Goal: Task Accomplishment & Management: Manage account settings

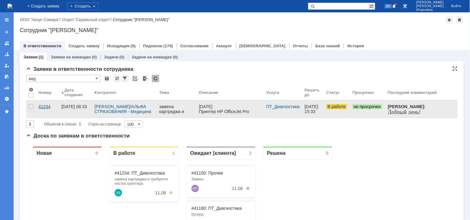
click at [45, 106] on div "41234" at bounding box center [47, 106] width 18 height 5
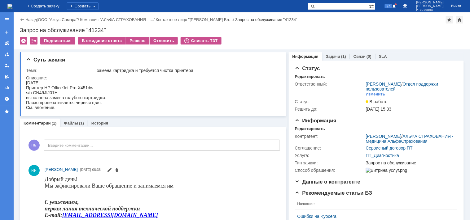
click at [12, 6] on img at bounding box center [9, 6] width 5 height 5
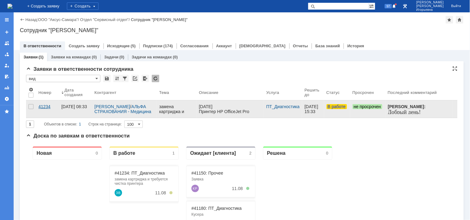
click at [44, 107] on div "41234" at bounding box center [47, 106] width 18 height 5
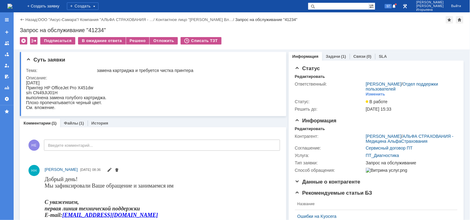
click at [12, 4] on img at bounding box center [9, 6] width 5 height 5
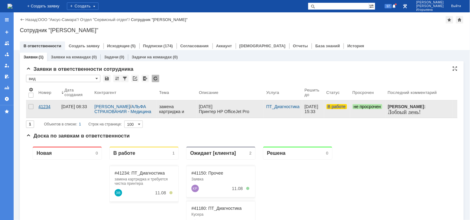
click at [43, 105] on div "41234" at bounding box center [47, 106] width 18 height 5
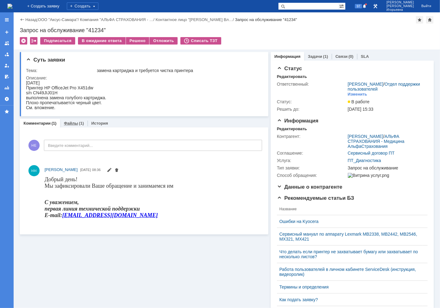
click at [69, 124] on link "Файлы" at bounding box center [71, 123] width 14 height 5
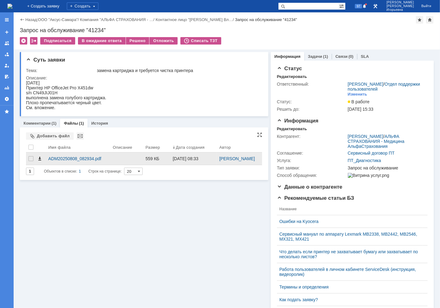
click at [39, 161] on span at bounding box center [39, 158] width 5 height 5
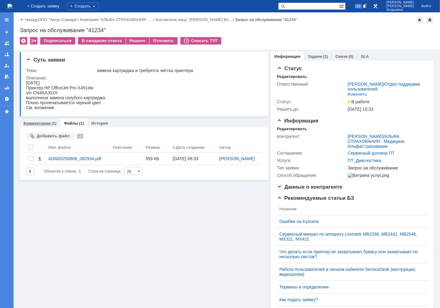
click at [37, 121] on link "Комментарии" at bounding box center [37, 123] width 27 height 5
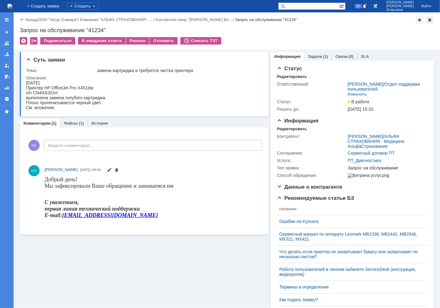
click at [97, 28] on div "Запрос на обслуживание "41234"" at bounding box center [227, 30] width 414 height 6
copy div "41234"
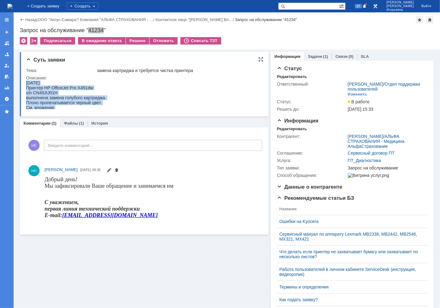
drag, startPoint x: 67, startPoint y: 107, endPoint x: 45, endPoint y: 169, distance: 65.6
click at [26, 88] on html "08.08.2025 Принтер HP OfficeJet Pro X451dw s/n CN49JIJ01H выполнена замена голу…" at bounding box center [142, 95] width 232 height 30
copy body "08.08.2025 Принтер HP OfficeJet Pro X451dw s/n CN49JIJ01H выполнена замена голу…"
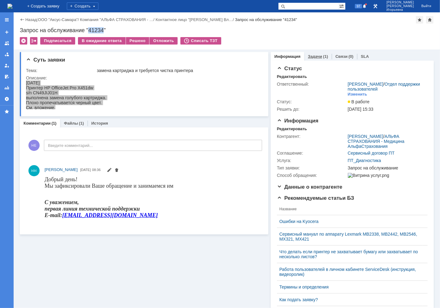
click at [312, 54] on link "Задачи" at bounding box center [315, 56] width 14 height 5
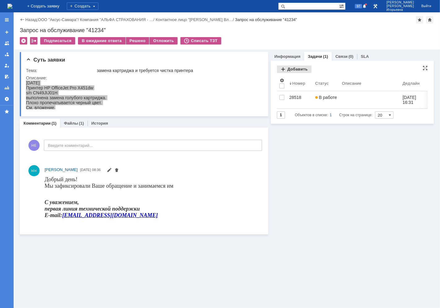
click at [295, 69] on div "Добавить" at bounding box center [294, 69] width 35 height 7
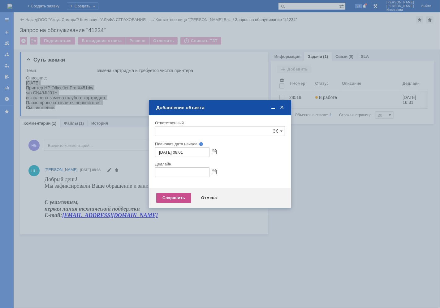
type input "[не указано]"
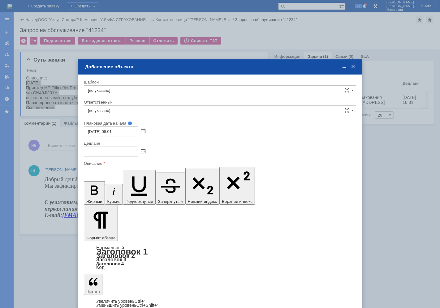
click at [119, 90] on input "[не указано]" at bounding box center [220, 90] width 272 height 10
click at [146, 135] on span "АльфаСтрахование - работа по заявке" at bounding box center [220, 135] width 264 height 5
type input "АльфаСтрахование - работа по заявке"
type input "Кубышкин Александр Анатольевич"
type input "11.08.2025 17:01"
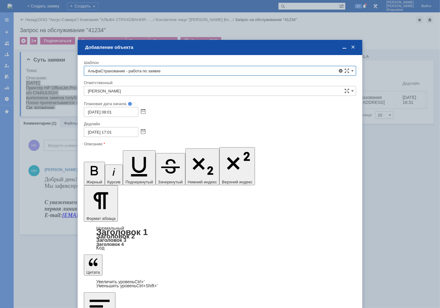
type input "АльфаСтрахование - работа по заявке"
click at [107, 90] on input "Кубышкин Александр Анатольевич" at bounding box center [220, 91] width 272 height 10
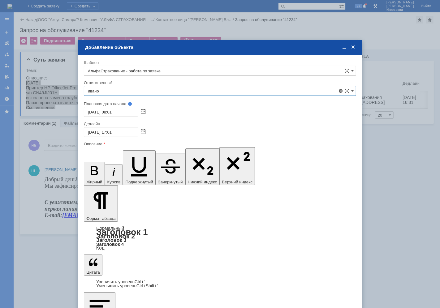
click at [134, 176] on span "Иванов Иван Николаевич" at bounding box center [220, 176] width 264 height 5
type input "Иванов Иван Николаевич"
click at [111, 131] on input "11.08.2025 17:01" at bounding box center [111, 132] width 54 height 10
type input "11.08.2025 15:01"
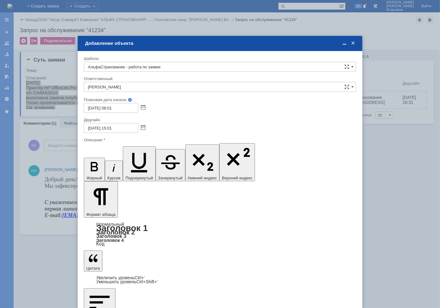
drag, startPoint x: 115, startPoint y: 1805, endPoint x: 121, endPoint y: 1808, distance: 7.2
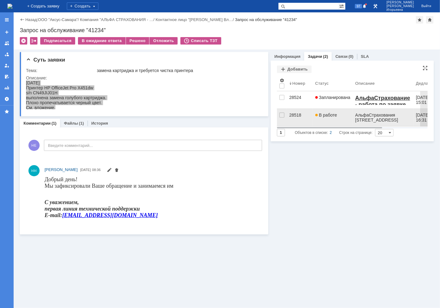
click at [294, 115] on div "28518" at bounding box center [299, 115] width 21 height 5
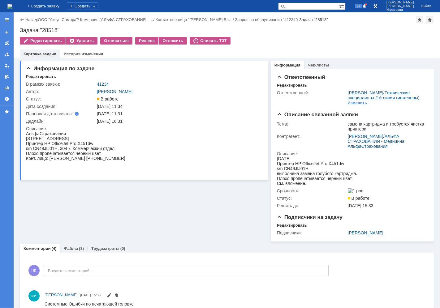
click at [21, 20] on div "Назад" at bounding box center [28, 19] width 17 height 5
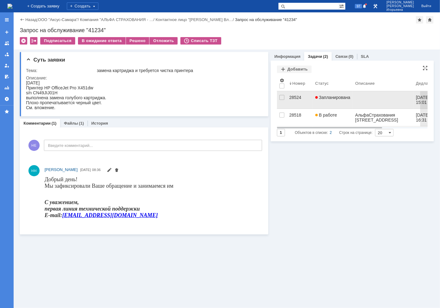
click at [296, 96] on div "28524" at bounding box center [299, 97] width 21 height 5
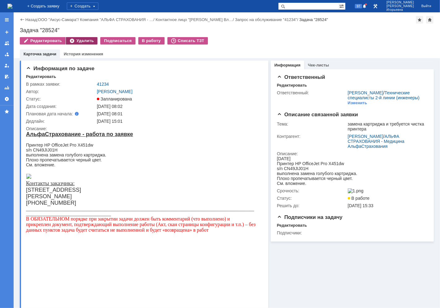
click at [70, 41] on div "Удалить" at bounding box center [82, 40] width 32 height 7
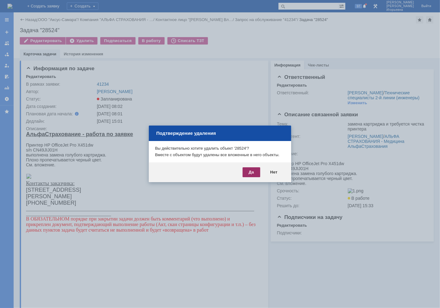
click at [251, 171] on div "Да" at bounding box center [252, 172] width 18 height 10
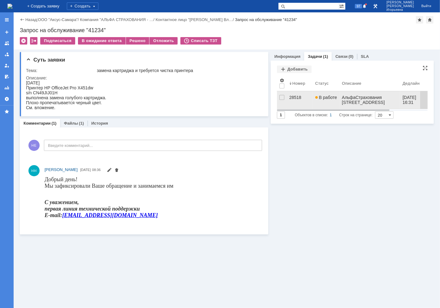
click at [295, 97] on div "28518" at bounding box center [299, 97] width 21 height 5
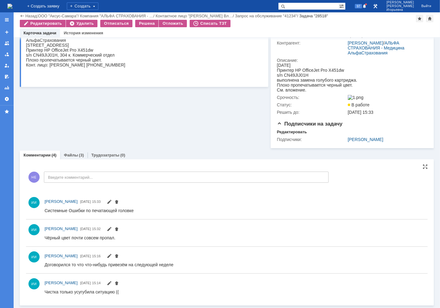
scroll to position [84, 0]
click at [70, 156] on link "Файлы" at bounding box center [71, 155] width 14 height 5
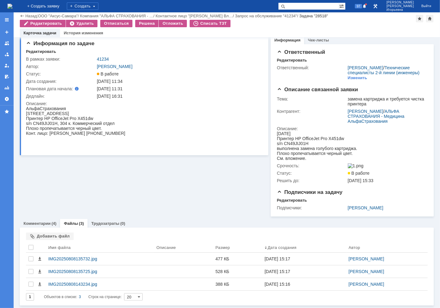
scroll to position [16, 0]
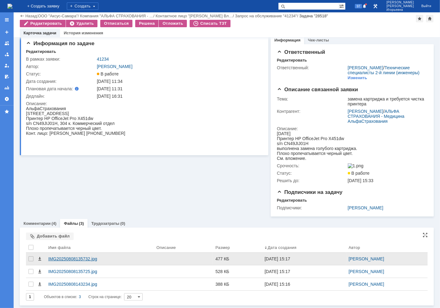
click at [55, 220] on div "IMG20250808135732.jpg" at bounding box center [99, 259] width 103 height 5
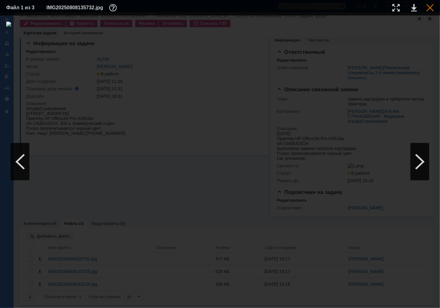
click at [431, 6] on div at bounding box center [429, 7] width 7 height 7
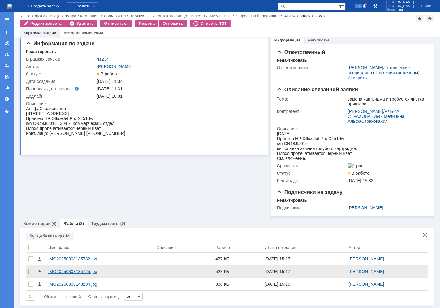
click at [71, 220] on div "IMG20250808135725.jpg" at bounding box center [99, 271] width 103 height 5
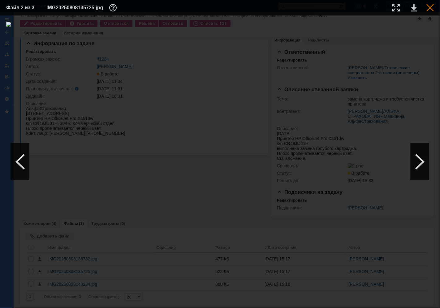
click at [429, 9] on div at bounding box center [429, 7] width 7 height 7
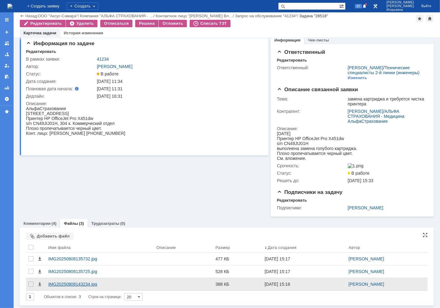
click at [61, 220] on div "IMG20250808143234.jpg" at bounding box center [99, 284] width 103 height 5
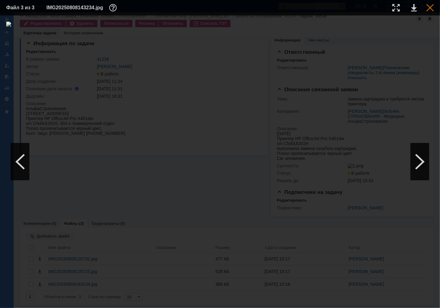
click at [430, 5] on div at bounding box center [429, 7] width 7 height 7
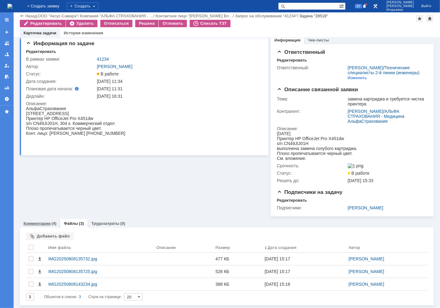
click at [38, 220] on link "Комментарии" at bounding box center [37, 223] width 27 height 5
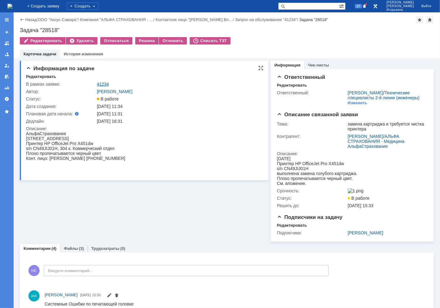
click at [101, 85] on link "41234" at bounding box center [103, 84] width 12 height 5
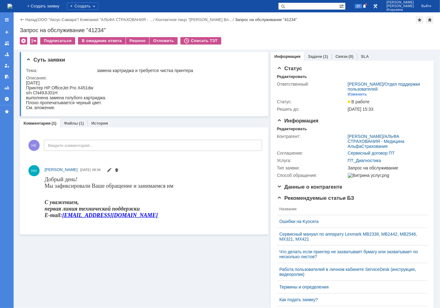
click at [12, 5] on img at bounding box center [9, 6] width 5 height 5
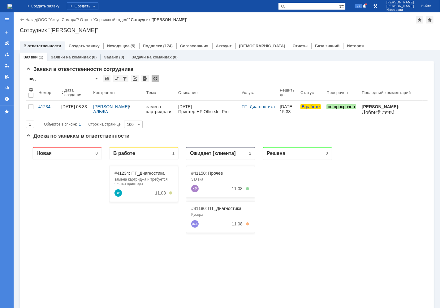
click at [313, 6] on input "text" at bounding box center [308, 5] width 61 height 7
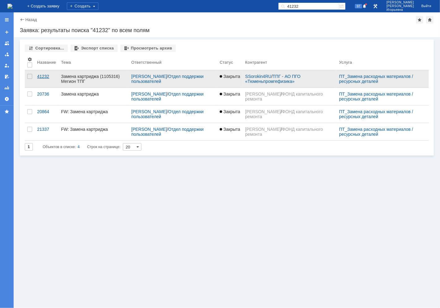
click at [39, 76] on div "41232" at bounding box center [46, 76] width 19 height 5
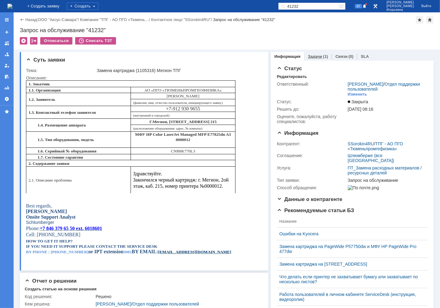
click at [308, 56] on link "Задачи" at bounding box center [315, 56] width 14 height 5
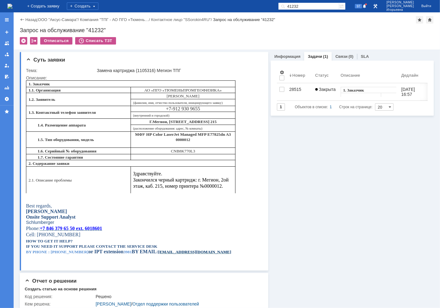
click at [12, 6] on img at bounding box center [9, 6] width 5 height 5
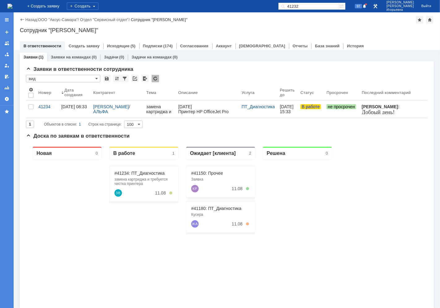
click at [317, 6] on input "41232" at bounding box center [308, 5] width 61 height 7
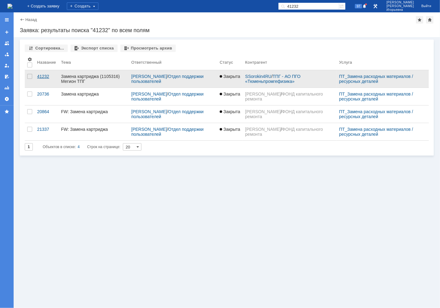
click at [44, 78] on div "41232" at bounding box center [46, 76] width 19 height 5
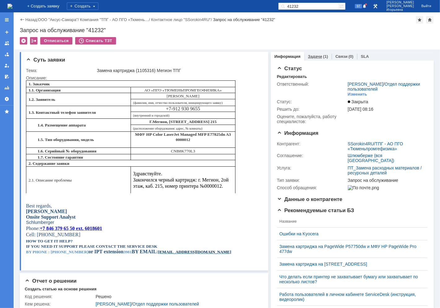
click at [308, 56] on link "Задачи" at bounding box center [315, 56] width 14 height 5
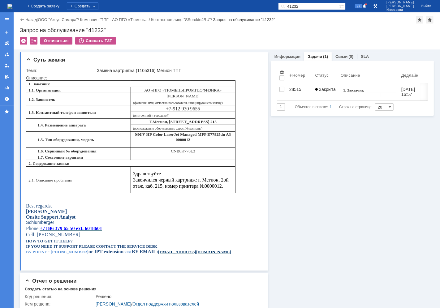
click at [12, 5] on img at bounding box center [9, 6] width 5 height 5
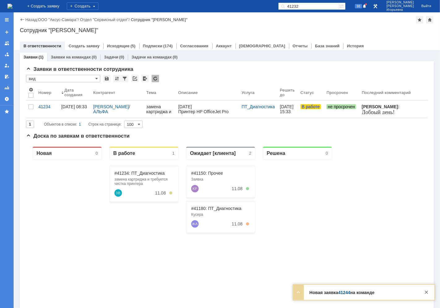
click at [319, 7] on input "41232" at bounding box center [308, 5] width 61 height 7
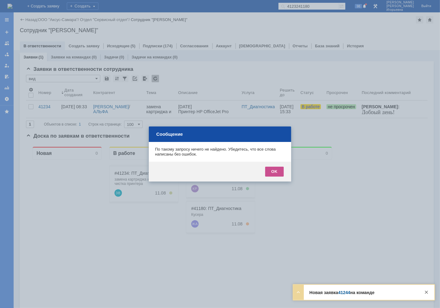
click at [265, 168] on div "OK" at bounding box center [220, 172] width 142 height 20
drag, startPoint x: 277, startPoint y: 171, endPoint x: 249, endPoint y: 29, distance: 144.5
click at [277, 171] on div "OK" at bounding box center [274, 172] width 19 height 10
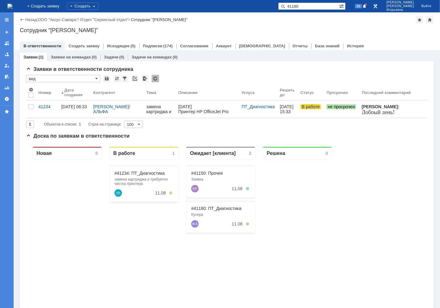
type input "41180"
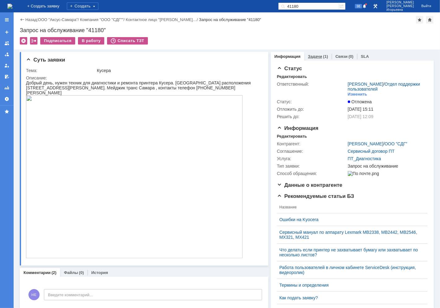
click at [311, 56] on link "Задачи" at bounding box center [315, 56] width 14 height 5
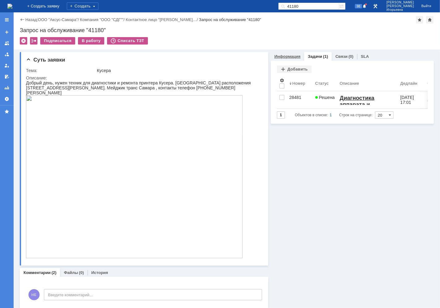
click at [284, 57] on link "Информация" at bounding box center [288, 56] width 26 height 5
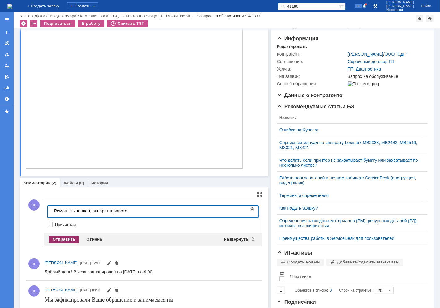
click at [60, 220] on div "Отправить" at bounding box center [64, 239] width 30 height 7
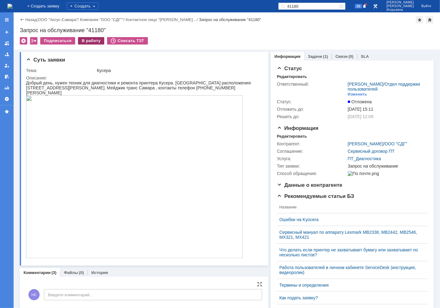
click at [90, 38] on div "В работу" at bounding box center [91, 40] width 26 height 7
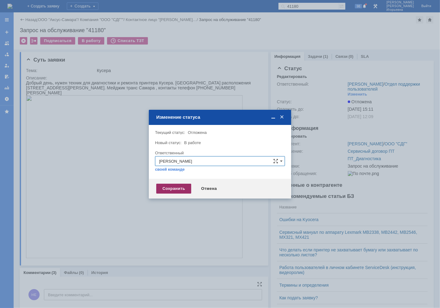
click at [175, 188] on div "Сохранить" at bounding box center [173, 189] width 35 height 10
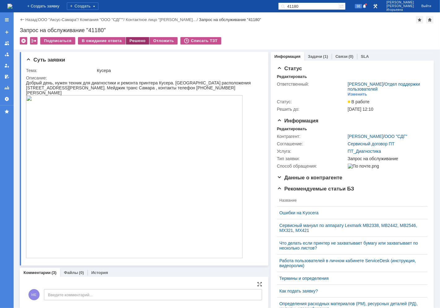
click at [134, 41] on div "Решено" at bounding box center [138, 40] width 24 height 7
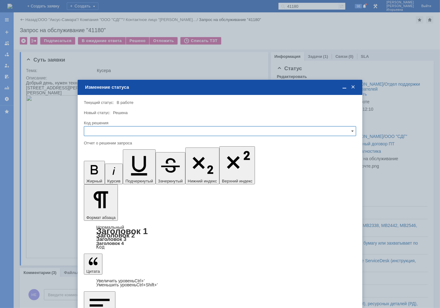
click at [115, 128] on input "text" at bounding box center [220, 131] width 272 height 10
click at [106, 171] on span "Решено" at bounding box center [220, 173] width 264 height 5
type input "Решено"
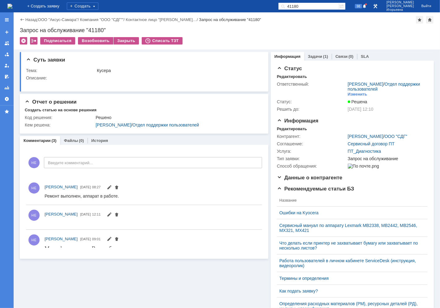
click at [12, 8] on img at bounding box center [9, 6] width 5 height 5
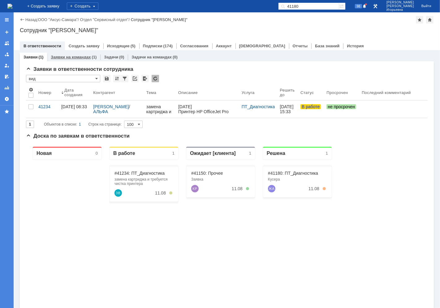
click at [71, 58] on link "Заявки на командах" at bounding box center [71, 57] width 40 height 5
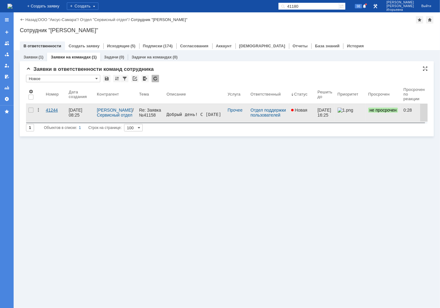
click at [50, 110] on div "41244" at bounding box center [55, 110] width 18 height 5
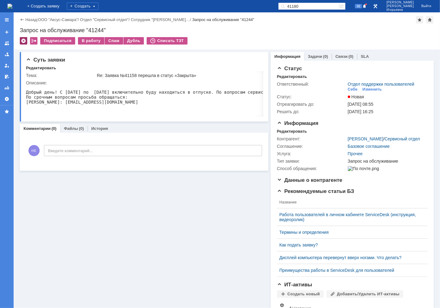
click at [24, 41] on div at bounding box center [23, 40] width 7 height 7
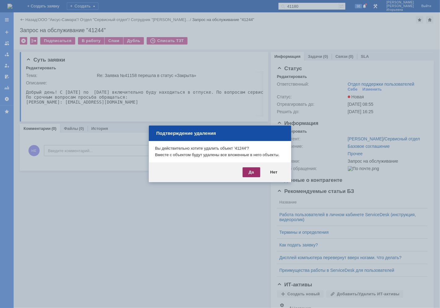
click at [253, 171] on div "Да" at bounding box center [252, 172] width 18 height 10
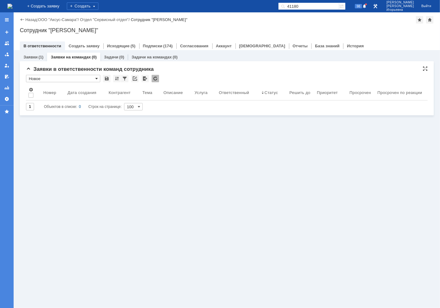
click at [97, 78] on span at bounding box center [96, 78] width 2 height 5
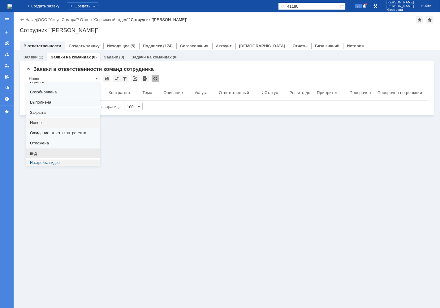
click at [42, 154] on span "вид" at bounding box center [63, 153] width 66 height 5
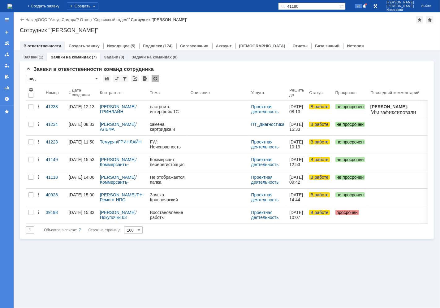
scroll to position [0, 0]
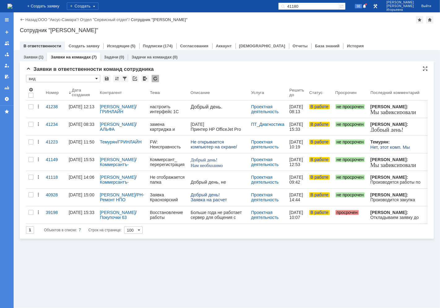
click at [97, 78] on span at bounding box center [96, 78] width 2 height 5
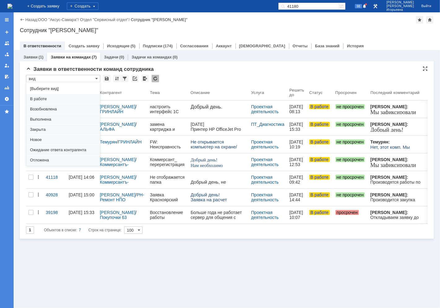
scroll to position [17, 0]
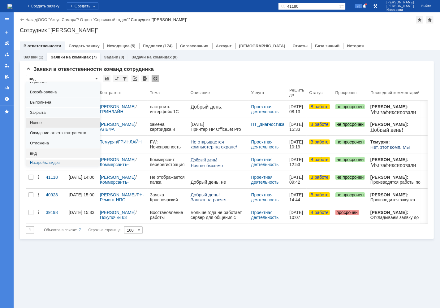
click at [37, 123] on span "Новое" at bounding box center [63, 122] width 66 height 5
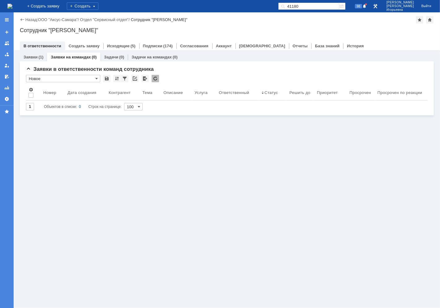
type input "Новое"
click at [75, 57] on link "Заявки на командах" at bounding box center [71, 57] width 40 height 5
click at [28, 56] on link "Заявки" at bounding box center [31, 57] width 14 height 5
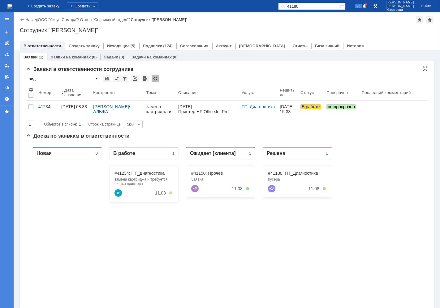
click at [96, 78] on span at bounding box center [96, 78] width 2 height 5
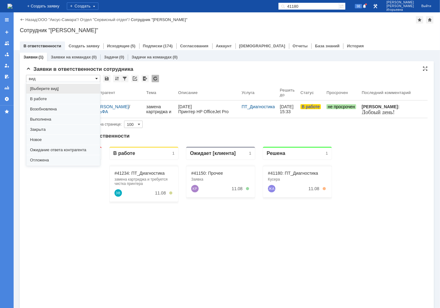
scroll to position [17, 0]
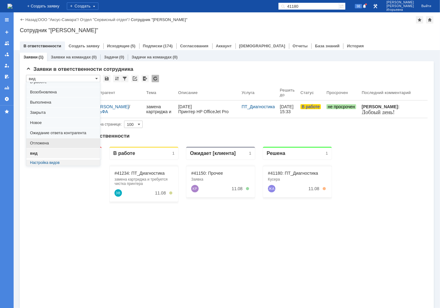
click at [41, 143] on span "Отложена" at bounding box center [63, 143] width 66 height 5
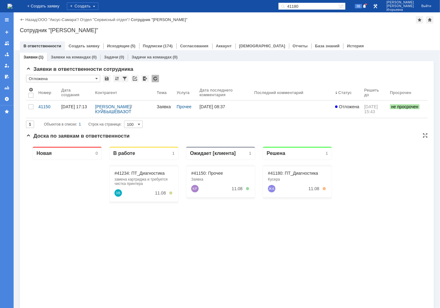
type input "Отложена"
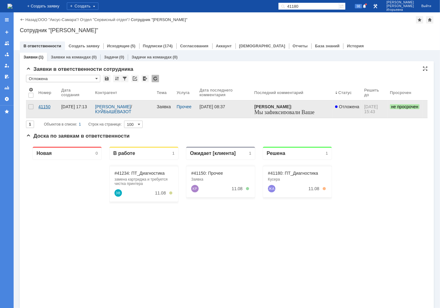
click at [46, 106] on div "41150" at bounding box center [47, 106] width 18 height 5
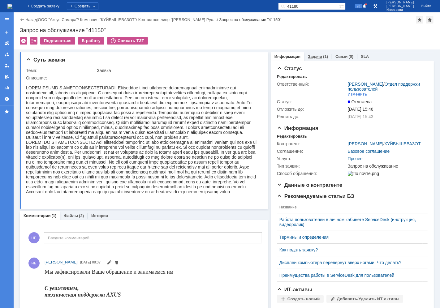
click at [310, 54] on link "Задачи" at bounding box center [315, 56] width 14 height 5
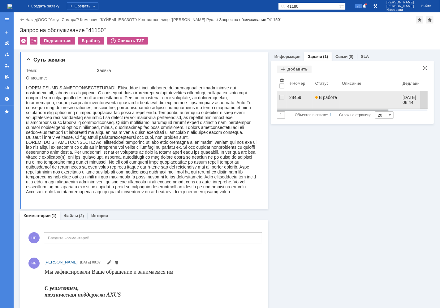
click at [289, 96] on div "28459" at bounding box center [299, 97] width 21 height 5
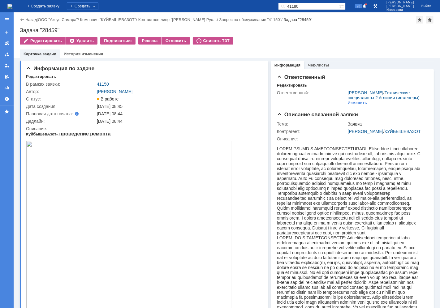
click at [12, 5] on img at bounding box center [9, 6] width 5 height 5
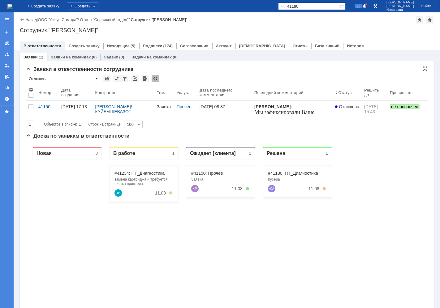
click at [96, 77] on span at bounding box center [96, 78] width 2 height 5
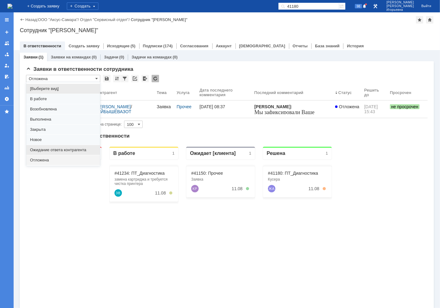
click at [39, 152] on span "Ожидание ответа контрагента" at bounding box center [63, 150] width 66 height 5
type input "Ожидание ответа контрагента"
type input "20"
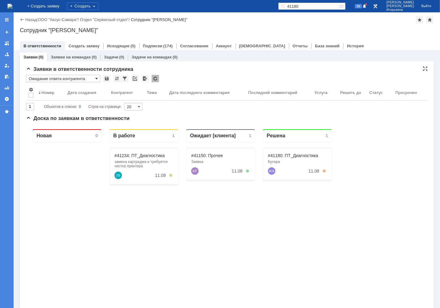
click at [95, 77] on span at bounding box center [96, 78] width 2 height 5
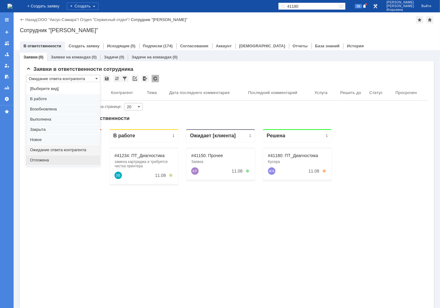
scroll to position [17, 0]
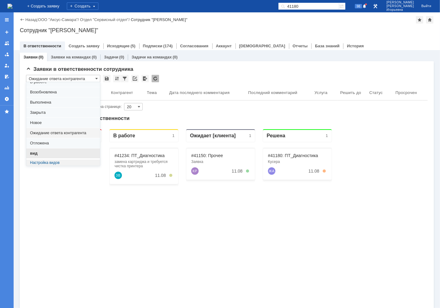
click at [39, 152] on span "вид" at bounding box center [63, 153] width 66 height 5
type input "вид"
type input "100"
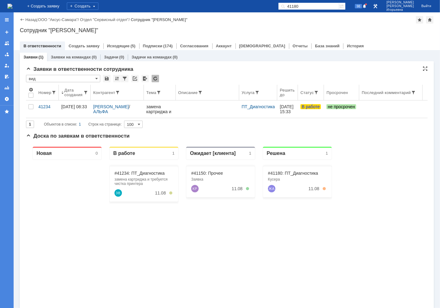
type input "вид"
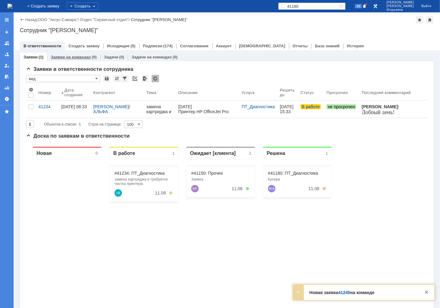
click at [68, 55] on link "Заявки на командах" at bounding box center [71, 57] width 40 height 5
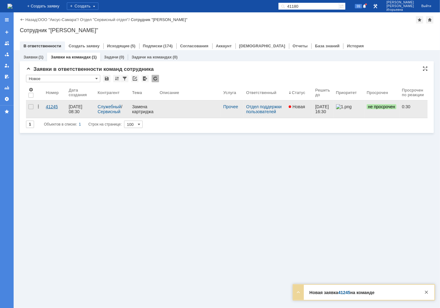
click at [52, 109] on div "41245" at bounding box center [55, 106] width 18 height 5
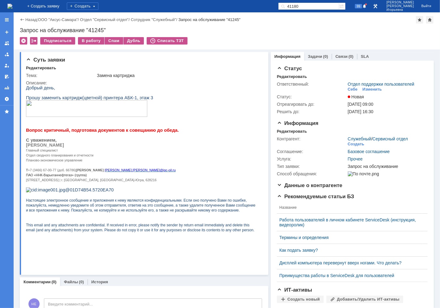
click at [12, 7] on img at bounding box center [9, 6] width 5 height 5
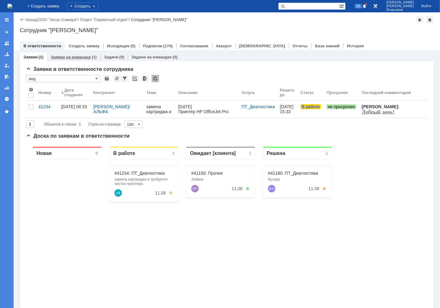
click at [73, 56] on link "Заявки на командах" at bounding box center [71, 57] width 40 height 5
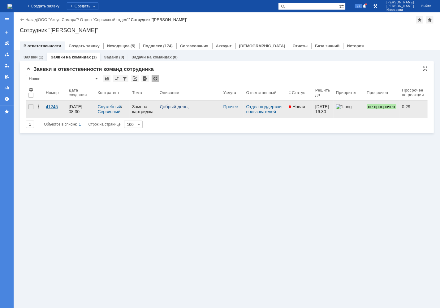
click at [48, 109] on div "41245" at bounding box center [55, 106] width 18 height 5
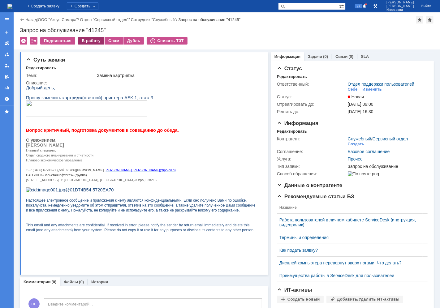
click at [89, 41] on div "В работу" at bounding box center [91, 40] width 26 height 7
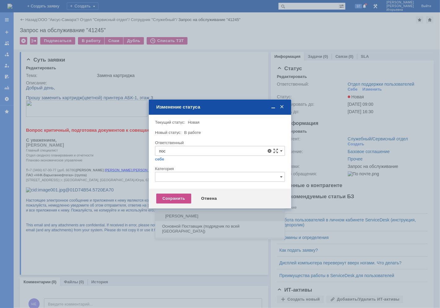
click at [179, 216] on span "Поселённова Виктория Александровна" at bounding box center [220, 216] width 122 height 5
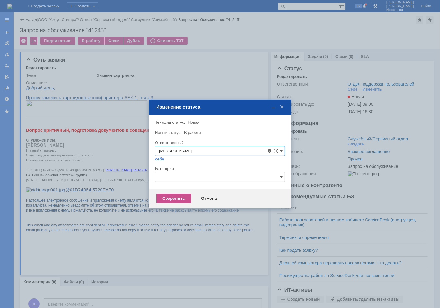
type input "Поселённова Виктория Александровна"
click at [169, 198] on div "Сохранить" at bounding box center [173, 199] width 35 height 10
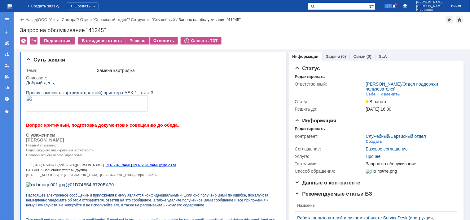
click at [12, 5] on img at bounding box center [9, 6] width 5 height 5
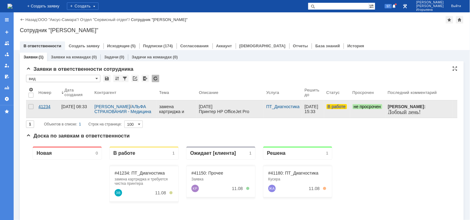
click at [45, 108] on div "41234" at bounding box center [47, 106] width 18 height 5
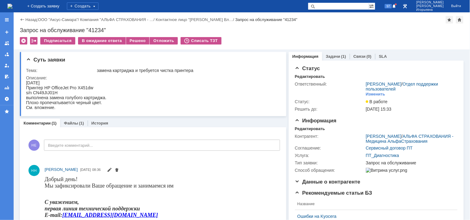
click at [12, 5] on img at bounding box center [9, 6] width 5 height 5
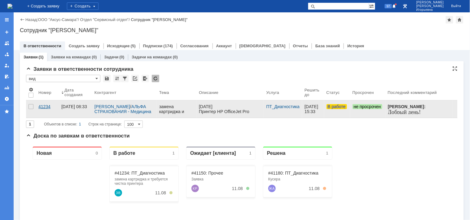
click at [45, 106] on div "41234" at bounding box center [47, 106] width 18 height 5
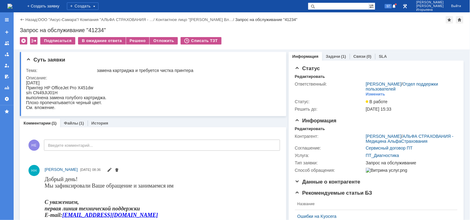
click at [12, 6] on img at bounding box center [9, 6] width 5 height 5
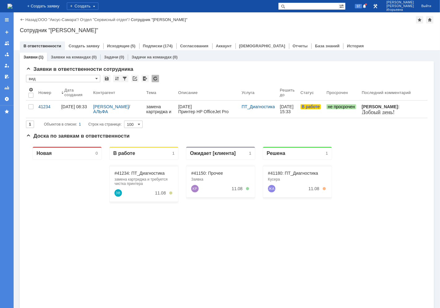
click at [314, 5] on input "text" at bounding box center [308, 5] width 61 height 7
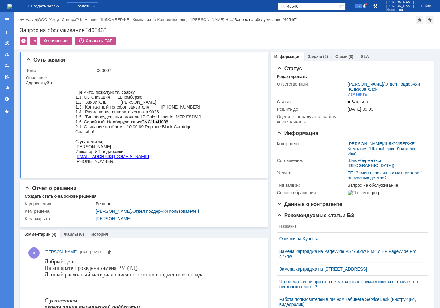
click at [320, 4] on input "40546" at bounding box center [308, 5] width 61 height 7
click at [297, 2] on div "40546" at bounding box center [308, 5] width 61 height 7
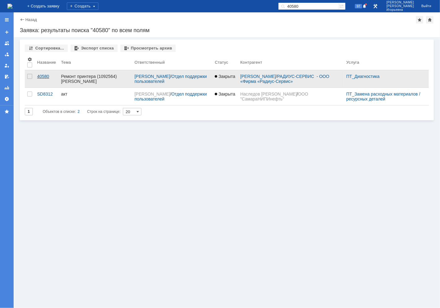
click at [45, 76] on div "40580" at bounding box center [46, 76] width 19 height 5
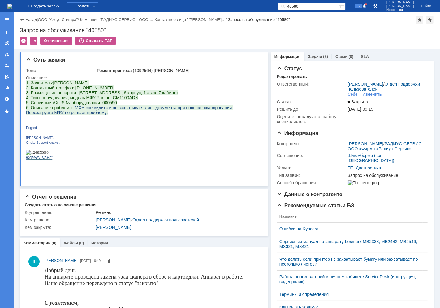
drag, startPoint x: 320, startPoint y: 4, endPoint x: 286, endPoint y: 2, distance: 33.8
click at [289, 2] on div "На домашнюю + Создать заявку Создать 40580 97 Носенкова Елена Игорьевна Выйти" at bounding box center [220, 6] width 440 height 12
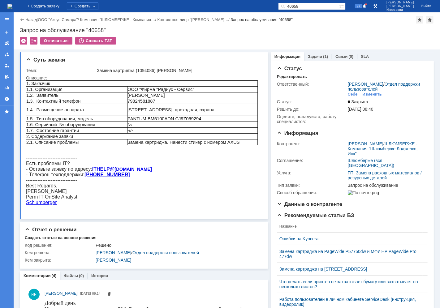
drag, startPoint x: 299, startPoint y: 5, endPoint x: 294, endPoint y: 7, distance: 5.4
click at [295, 5] on div "40658" at bounding box center [308, 5] width 61 height 7
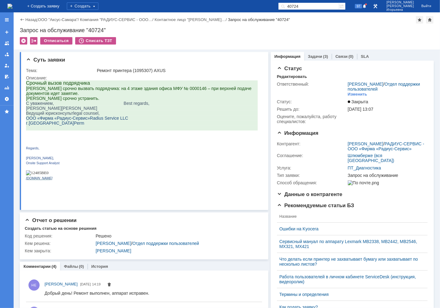
drag, startPoint x: 303, startPoint y: 5, endPoint x: 280, endPoint y: 5, distance: 23.5
click at [280, 5] on div "На домашнюю + Создать заявку Создать 40724 97 Носенкова Елена Игорьевна Выйти" at bounding box center [220, 6] width 440 height 12
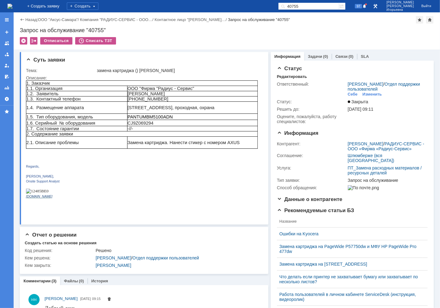
drag, startPoint x: 281, startPoint y: 3, endPoint x: 236, endPoint y: 3, distance: 44.6
click at [237, 3] on div "На домашнюю + Создать заявку Создать 40755 97 Носенкова Елена Игорьевна Выйти" at bounding box center [220, 6] width 440 height 12
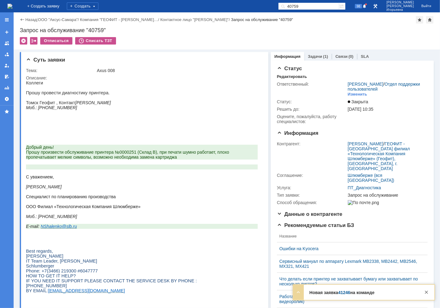
drag, startPoint x: 321, startPoint y: 7, endPoint x: 248, endPoint y: 6, distance: 73.7
click at [266, 4] on div "На домашнюю + Создать заявку Создать 40759 98 Носенкова Елена Игорьевна Выйти" at bounding box center [220, 6] width 440 height 12
type input "40937"
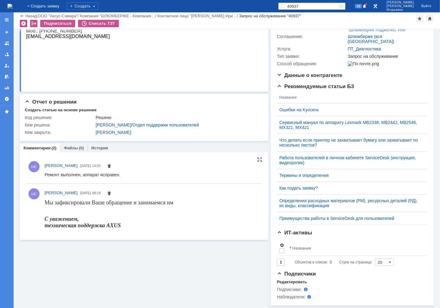
scroll to position [102, 0]
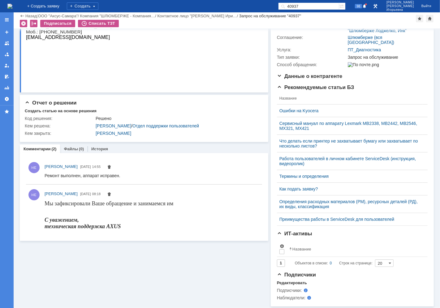
click at [12, 7] on img at bounding box center [9, 6] width 5 height 5
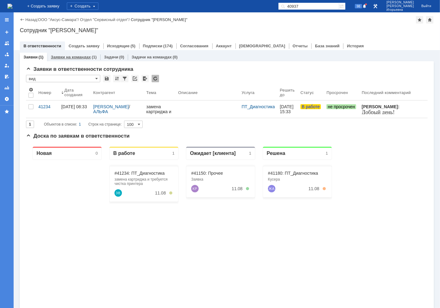
click at [67, 56] on link "Заявки на командах" at bounding box center [71, 57] width 40 height 5
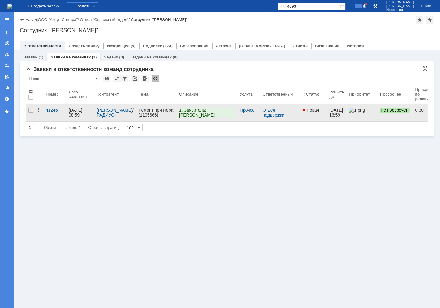
click at [54, 109] on div "41246" at bounding box center [55, 110] width 18 height 5
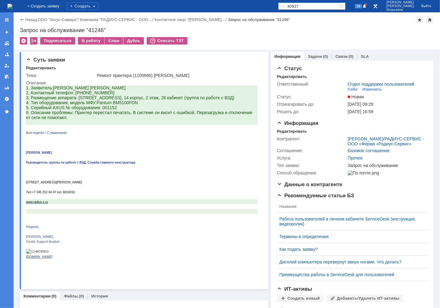
click at [12, 6] on img at bounding box center [9, 6] width 5 height 5
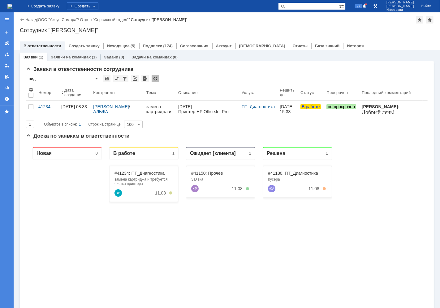
click at [70, 57] on link "Заявки на командах" at bounding box center [71, 57] width 40 height 5
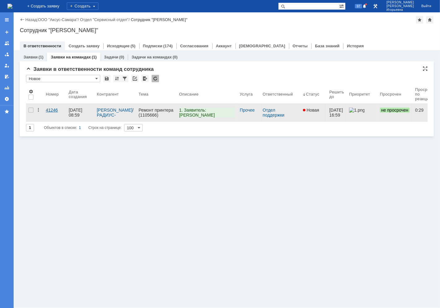
click at [51, 108] on div "41246" at bounding box center [55, 110] width 18 height 5
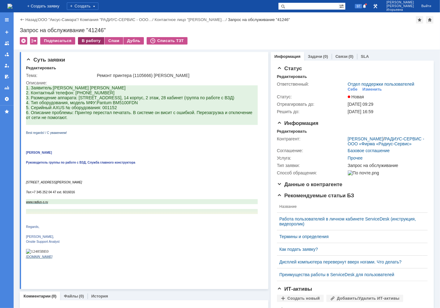
click at [90, 42] on div "В работу" at bounding box center [91, 40] width 26 height 7
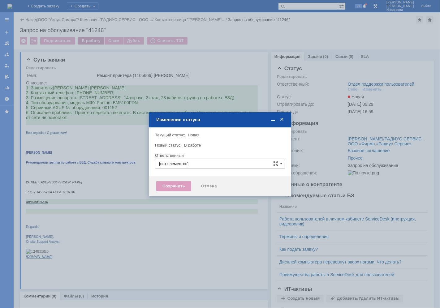
type input "Отдел поддержки пользователей"
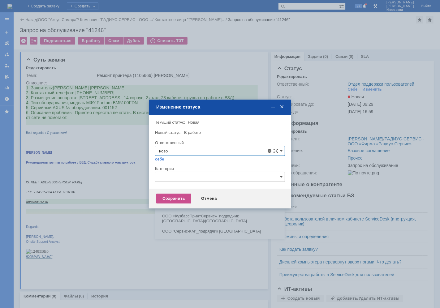
click at [193, 197] on span "[PERSON_NAME]" at bounding box center [220, 195] width 122 height 5
click at [177, 197] on div "Сохранить" at bounding box center [173, 199] width 35 height 10
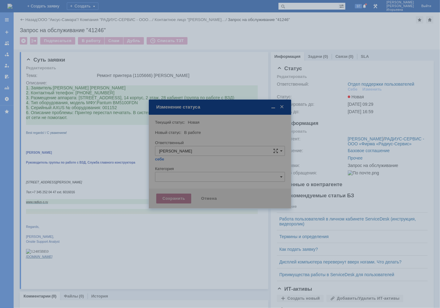
type input "[PERSON_NAME]"
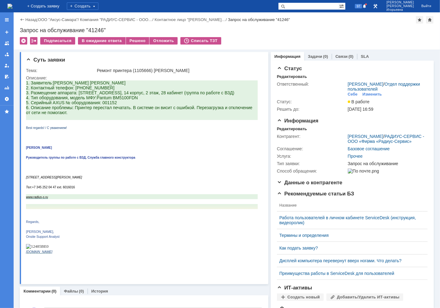
click at [12, 7] on img at bounding box center [9, 6] width 5 height 5
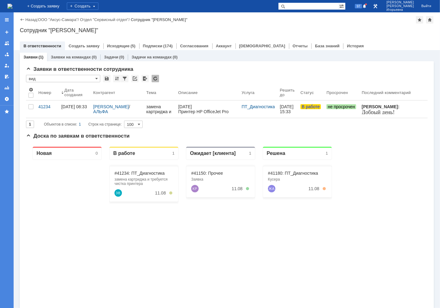
click at [321, 8] on input "text" at bounding box center [308, 5] width 61 height 7
type input "40294"
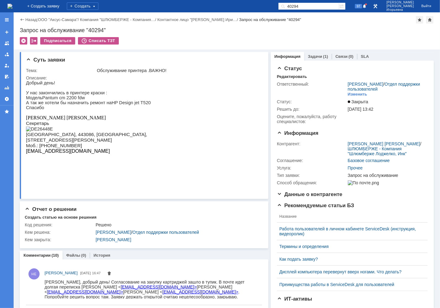
click at [12, 6] on img at bounding box center [9, 6] width 5 height 5
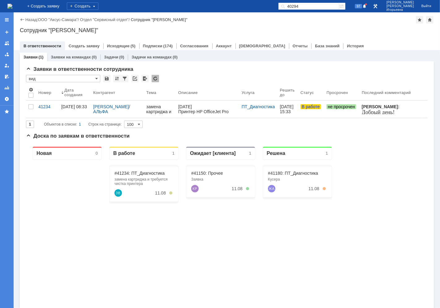
click at [326, 7] on input "40294" at bounding box center [308, 5] width 61 height 7
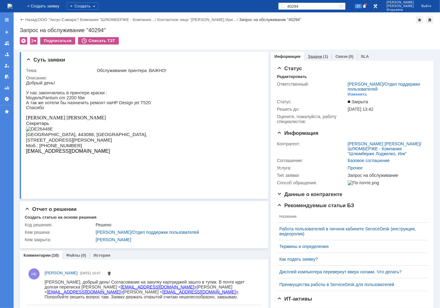
click at [310, 56] on link "Задачи" at bounding box center [315, 56] width 14 height 5
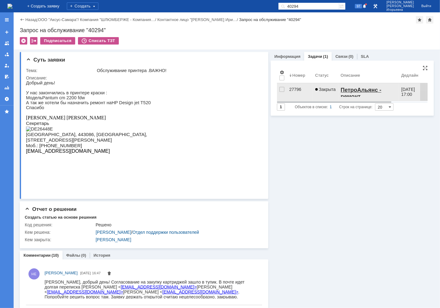
click at [292, 89] on div "27796" at bounding box center [299, 89] width 21 height 5
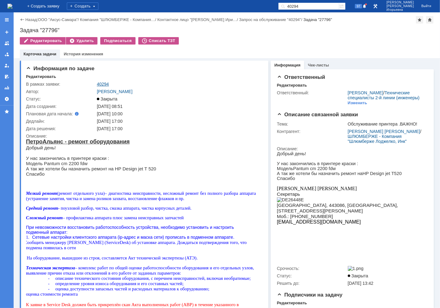
click at [104, 84] on link "40294" at bounding box center [103, 84] width 12 height 5
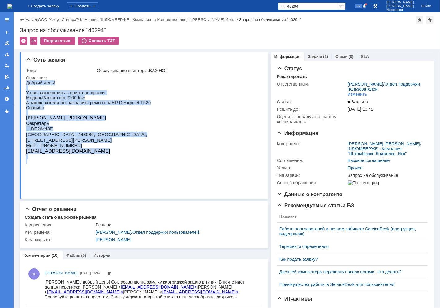
drag, startPoint x: 145, startPoint y: 106, endPoint x: 50, endPoint y: 190, distance: 126.8
click at [26, 109] on html "Добрый день! У нас закончились в принтере краски : Модель Pantum cm 2200 fdw А …" at bounding box center [142, 122] width 232 height 84
copy div "Добрый день! У нас закончились в принтере краски : Модель Pantum cm 2200 fdw А …"
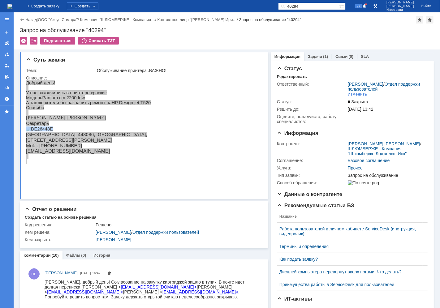
click at [12, 6] on img at bounding box center [9, 6] width 5 height 5
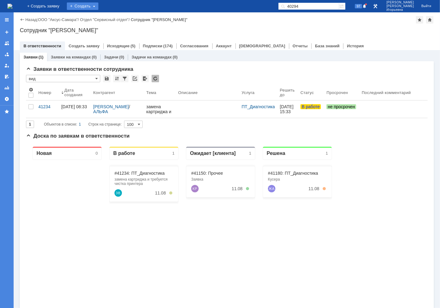
click at [91, 7] on div "Создать" at bounding box center [83, 5] width 32 height 7
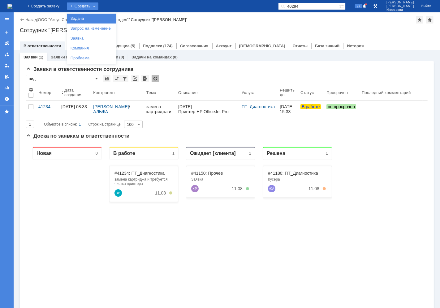
click at [92, 18] on link "Задача" at bounding box center [91, 18] width 47 height 7
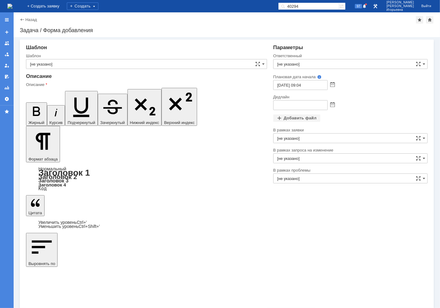
click at [54, 66] on input "[не указано]" at bounding box center [146, 64] width 241 height 10
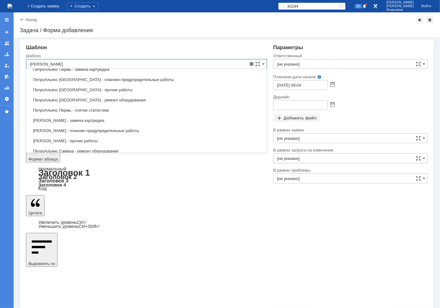
scroll to position [96, 0]
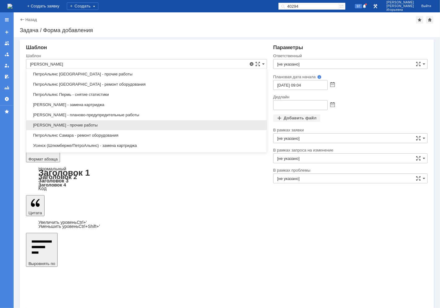
click at [87, 126] on span "ПетроАльянс Самара - прочие работы" at bounding box center [146, 125] width 233 height 5
type input "ПетроАльянс Самара - прочие работы"
type input "Носенков Александр"
type input "12.08.2025 09:04"
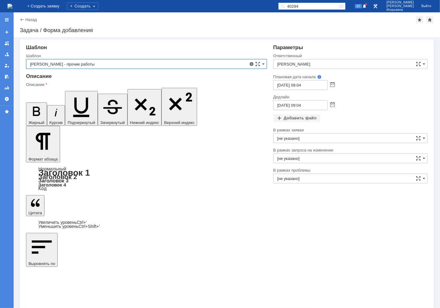
type input "ПетроАльянс Самара - прочие работы"
drag, startPoint x: 93, startPoint y: 1649, endPoint x: 35, endPoint y: 1635, distance: 59.6
click at [306, 63] on input "Носенков Александр" at bounding box center [350, 64] width 154 height 10
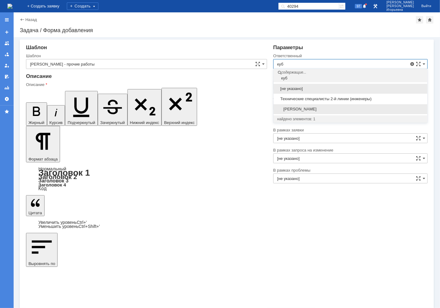
click at [313, 109] on span "Кубышкин Александр Анатольевич" at bounding box center [350, 109] width 146 height 5
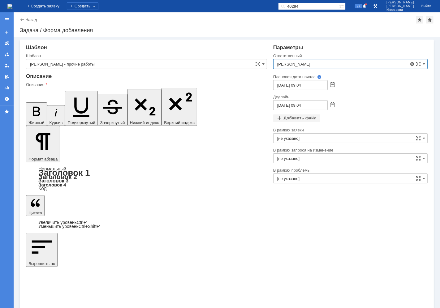
type input "Кубышкин Александр Анатольевич"
click at [332, 85] on span at bounding box center [332, 85] width 5 height 5
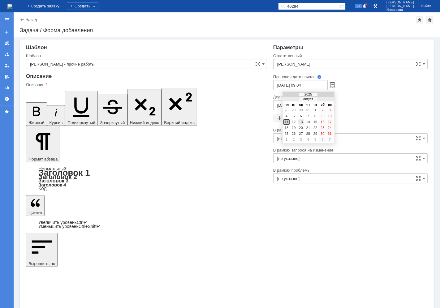
click at [300, 121] on div "13" at bounding box center [301, 121] width 6 height 5
type input "13.08.2025 09:04"
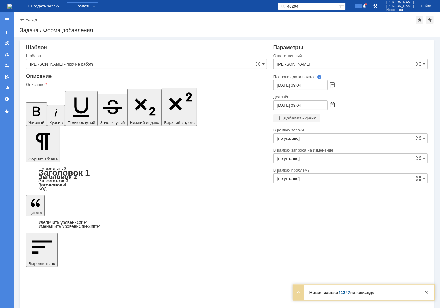
click at [332, 106] on span at bounding box center [332, 105] width 5 height 5
click at [308, 140] on div "14" at bounding box center [308, 141] width 6 height 5
click at [300, 106] on input "14.08.2025 09:04" at bounding box center [300, 105] width 54 height 10
type input "14.08.2025 12:04"
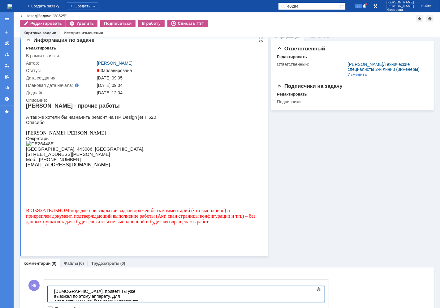
scroll to position [44, 0]
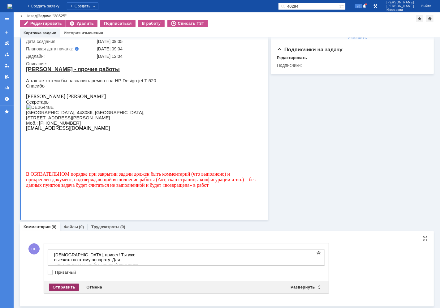
click at [65, 287] on div "Отправить" at bounding box center [64, 287] width 30 height 7
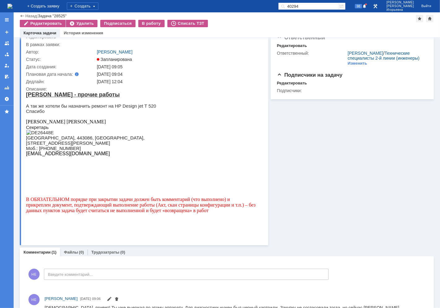
scroll to position [0, 0]
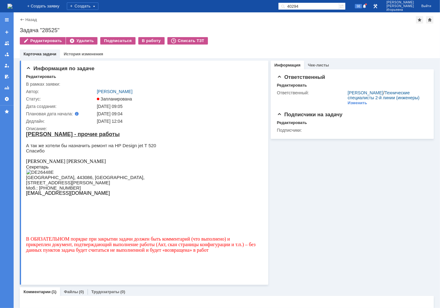
click at [12, 5] on img at bounding box center [9, 6] width 5 height 5
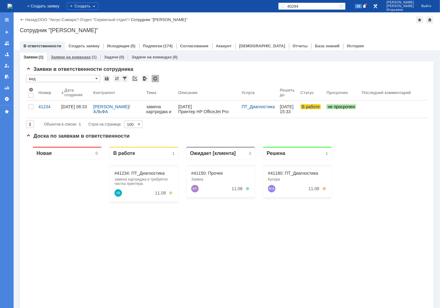
click at [71, 57] on link "Заявки на командах" at bounding box center [71, 57] width 40 height 5
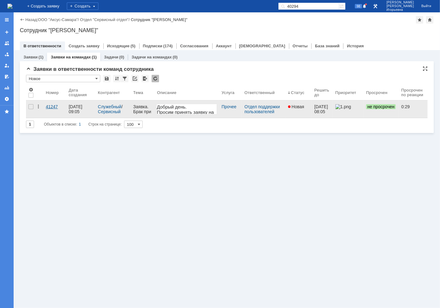
click at [53, 107] on div "41247" at bounding box center [55, 106] width 18 height 5
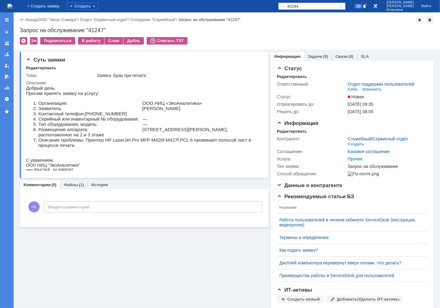
click at [12, 4] on img at bounding box center [9, 6] width 5 height 5
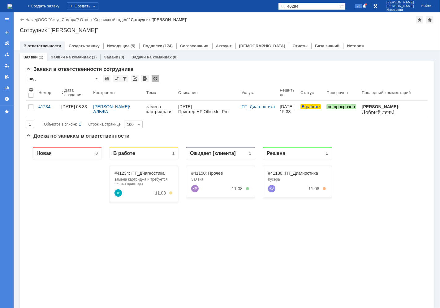
click at [66, 58] on link "Заявки на командах" at bounding box center [71, 57] width 40 height 5
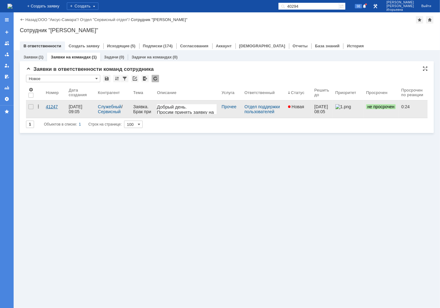
click at [54, 107] on div "41247" at bounding box center [55, 106] width 18 height 5
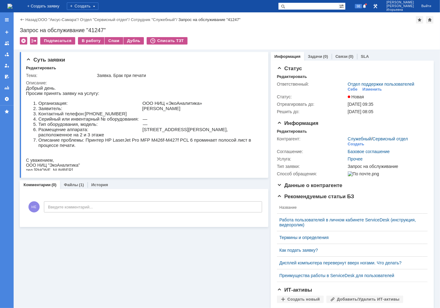
click at [12, 7] on img at bounding box center [9, 6] width 5 height 5
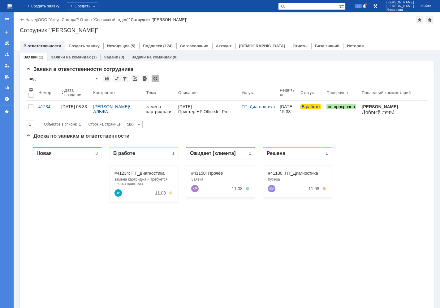
click at [77, 57] on link "Заявки на командах" at bounding box center [71, 57] width 40 height 5
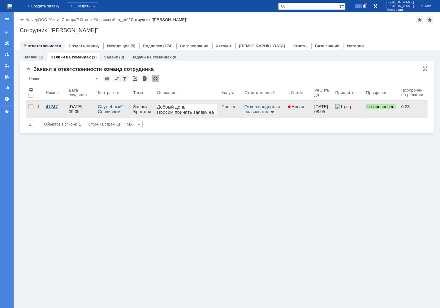
click at [56, 105] on div "41247" at bounding box center [55, 106] width 18 height 5
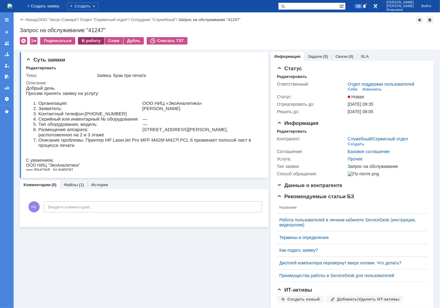
click at [84, 40] on div "В работу" at bounding box center [91, 40] width 26 height 7
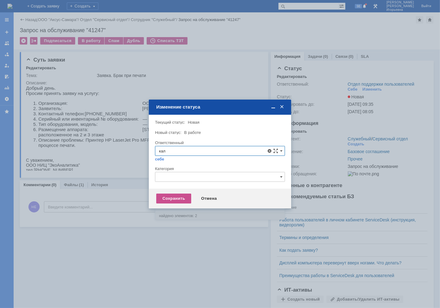
click at [189, 196] on span "[PERSON_NAME]" at bounding box center [220, 195] width 122 height 5
type input "[PERSON_NAME]"
click at [170, 197] on div "Сохранить" at bounding box center [173, 199] width 35 height 10
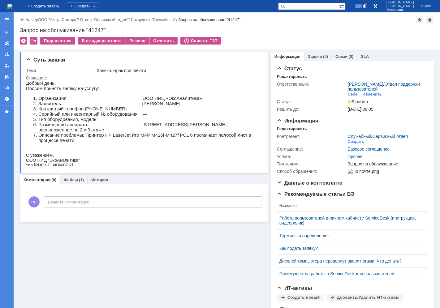
click at [98, 30] on div "Запрос на обслуживание "41247"" at bounding box center [227, 30] width 414 height 6
copy div "41247"
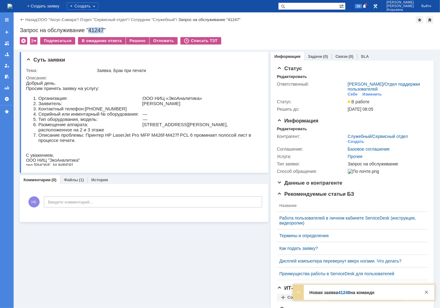
click at [12, 6] on img at bounding box center [9, 6] width 5 height 5
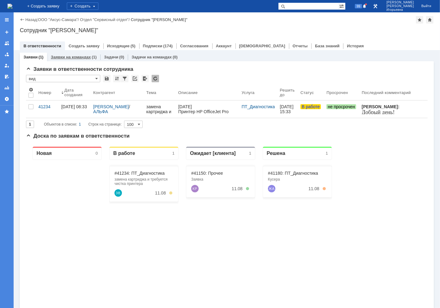
click at [76, 57] on link "Заявки на командах" at bounding box center [71, 57] width 40 height 5
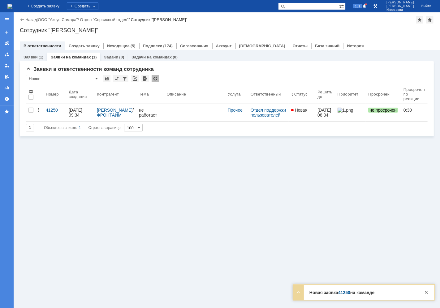
click at [63, 58] on link "Заявки на командах" at bounding box center [71, 57] width 40 height 5
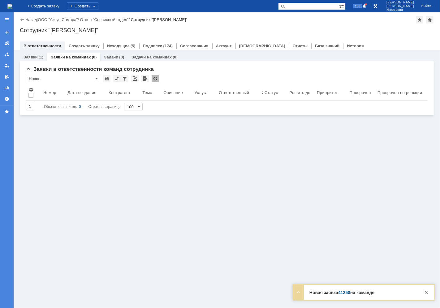
click at [312, 5] on input "text" at bounding box center [308, 5] width 61 height 7
type input "41250"
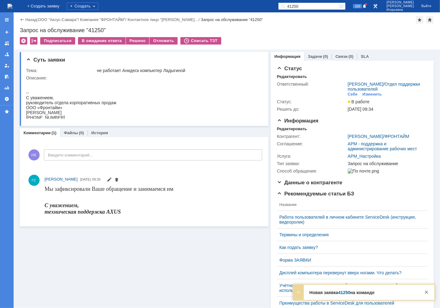
click at [12, 5] on img at bounding box center [9, 6] width 5 height 5
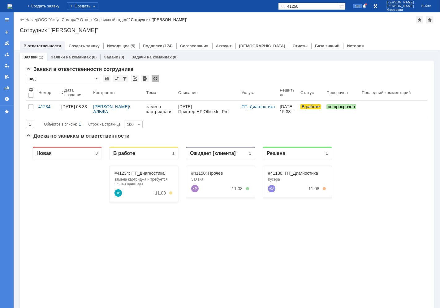
click at [426, 294] on div "Заявки в ответственности сотрудника * вид Результаты поиска: 1 Объектов в списк…" at bounding box center [227, 228] width 414 height 334
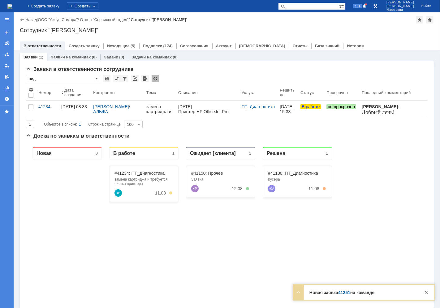
click at [62, 55] on link "Заявки на командах" at bounding box center [71, 57] width 40 height 5
